Goal: Find contact information: Find contact information

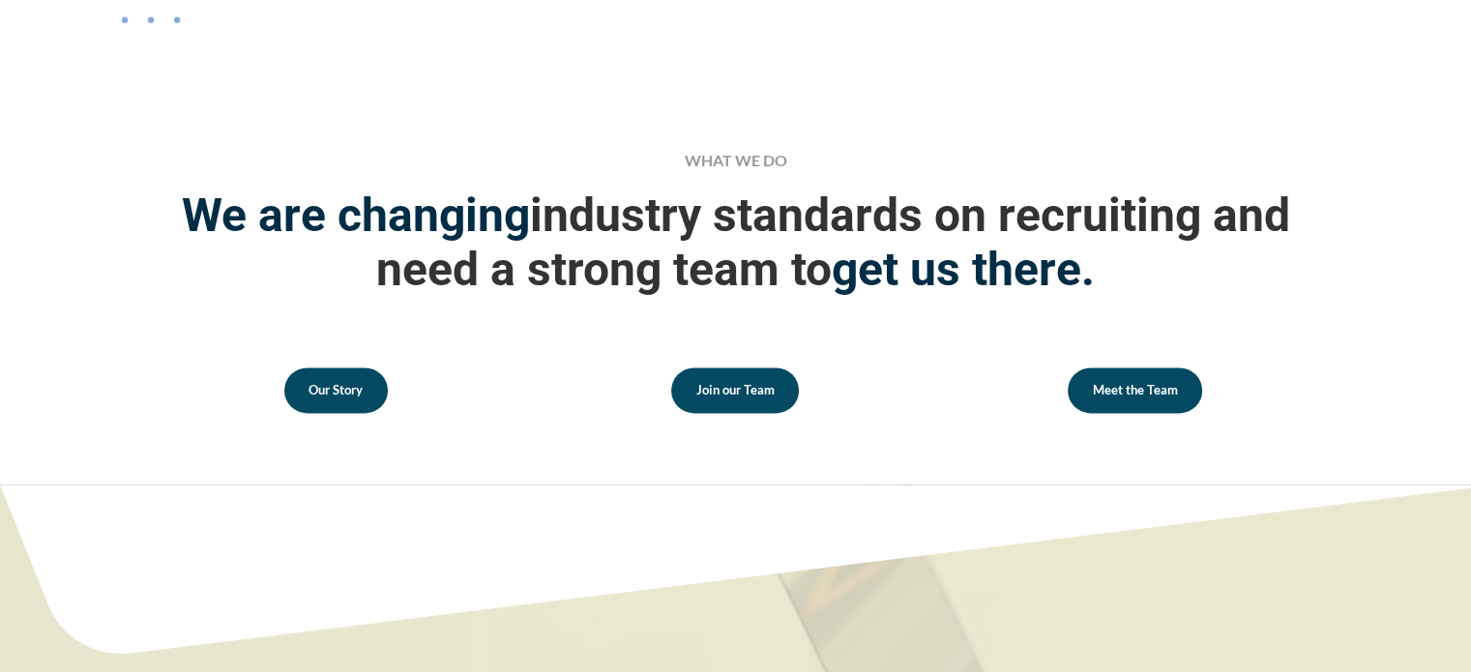
scroll to position [2598, 0]
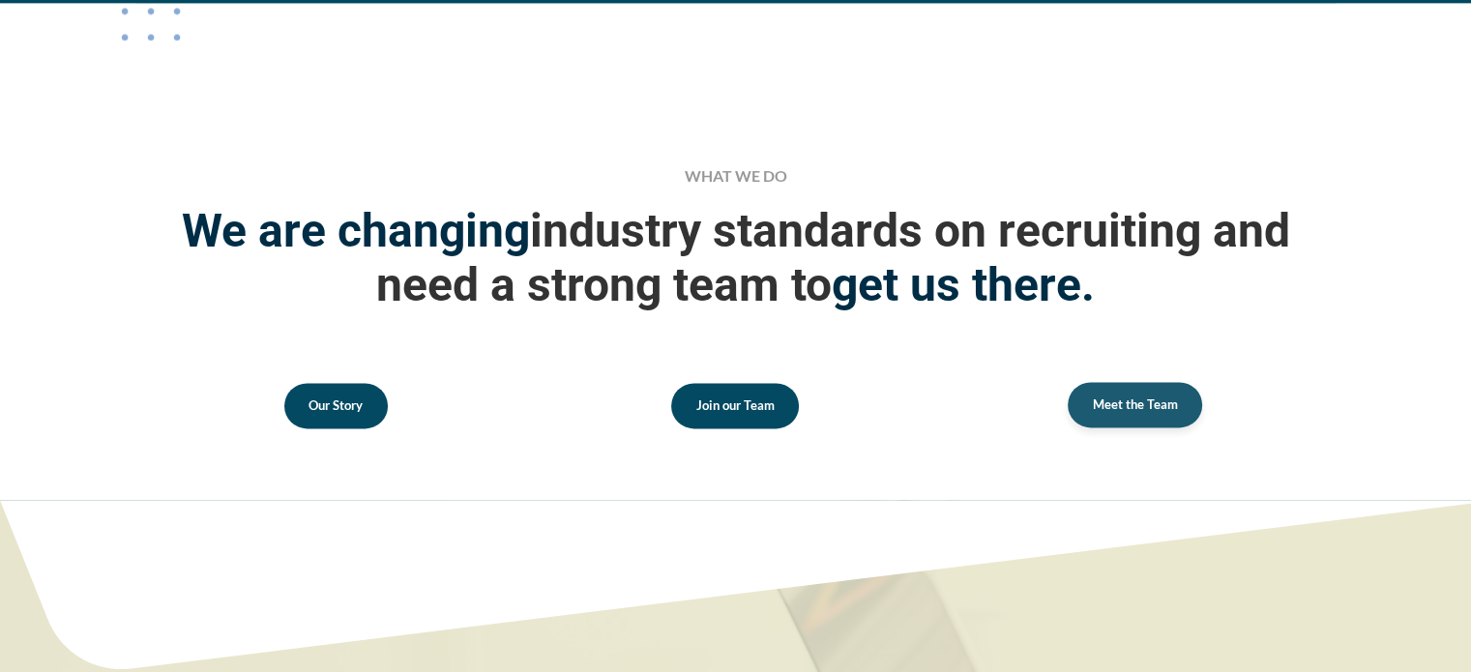
click at [1120, 401] on span "Meet the Team" at bounding box center [1135, 405] width 85 height 13
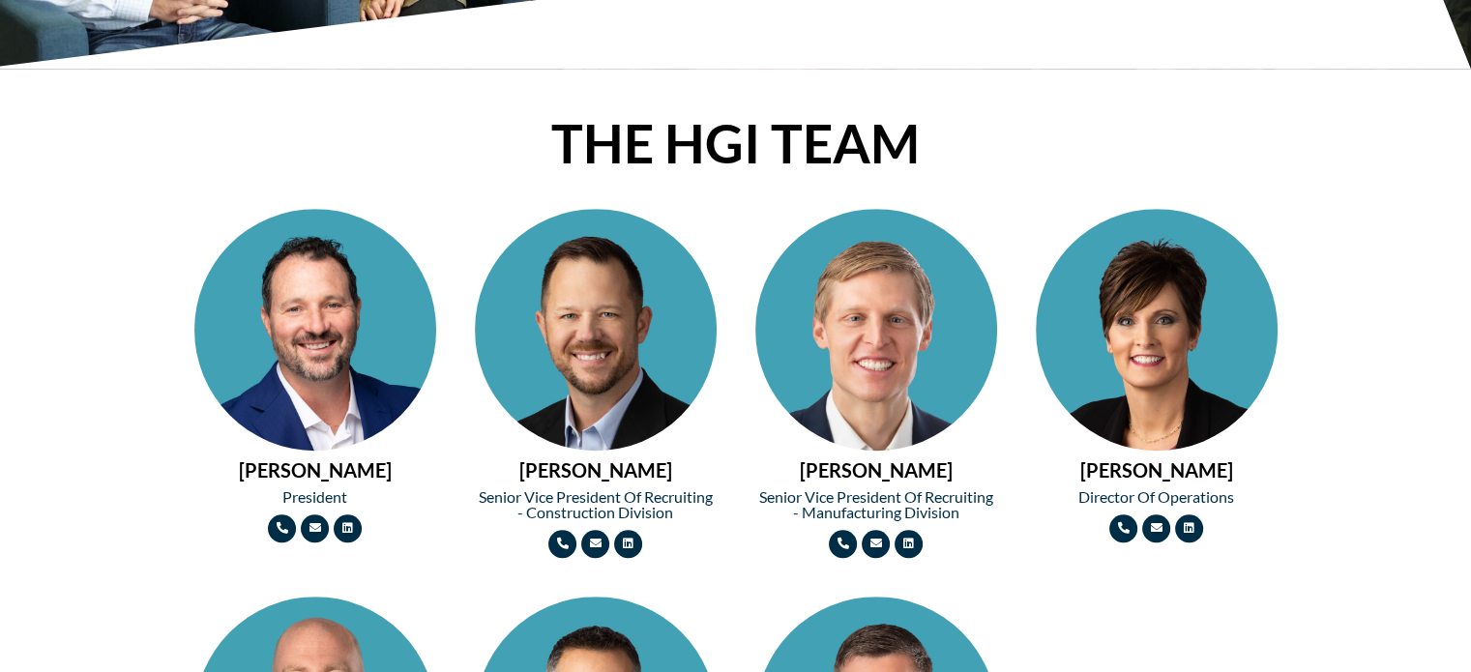
scroll to position [830, 0]
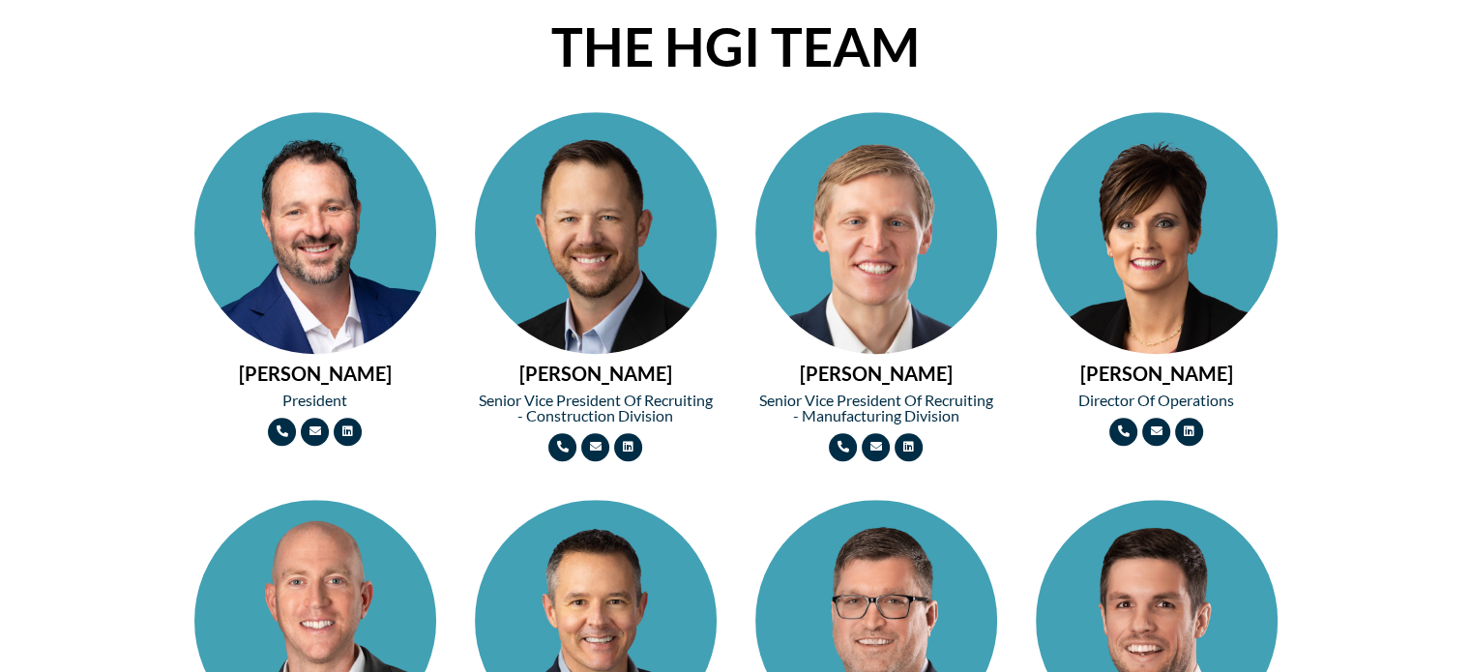
click at [348, 266] on img at bounding box center [315, 293] width 242 height 363
click at [637, 256] on img at bounding box center [596, 293] width 242 height 363
